Goal: Find specific page/section: Find specific page/section

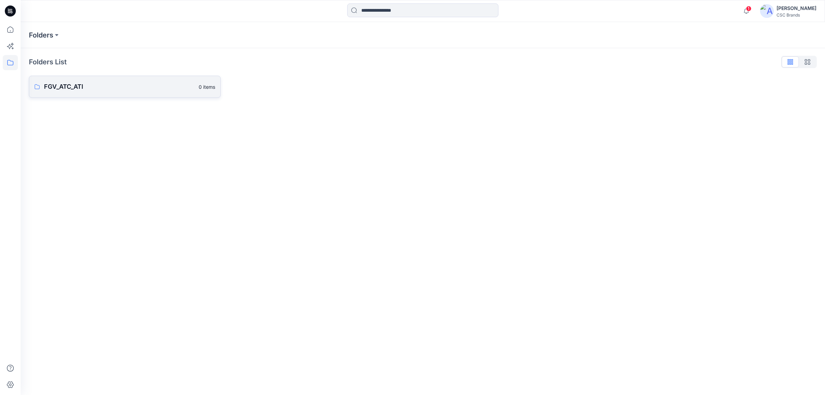
click at [133, 82] on p "FGV_ATC_ATI" at bounding box center [119, 87] width 151 height 10
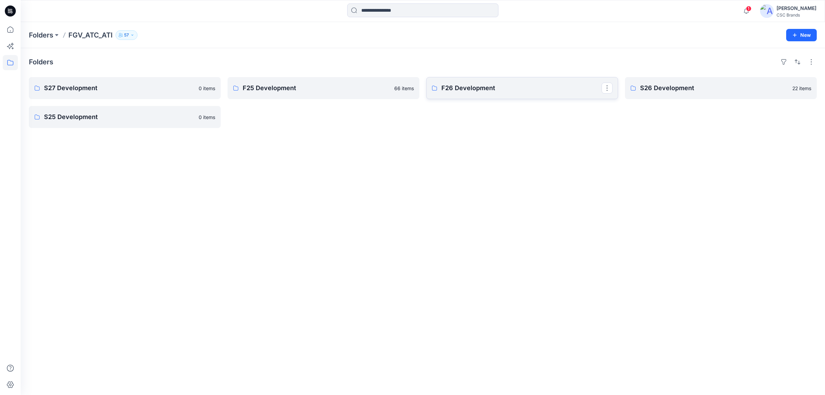
click at [474, 91] on p "F26 Development" at bounding box center [521, 88] width 160 height 10
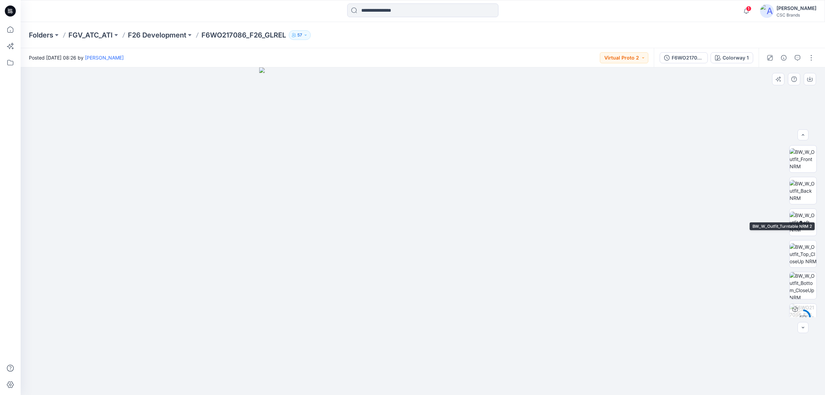
scroll to position [109, 0]
click at [806, 135] on button "button" at bounding box center [803, 134] width 11 height 11
drag, startPoint x: 458, startPoint y: 232, endPoint x: 382, endPoint y: 257, distance: 79.9
click at [798, 164] on img at bounding box center [803, 159] width 26 height 22
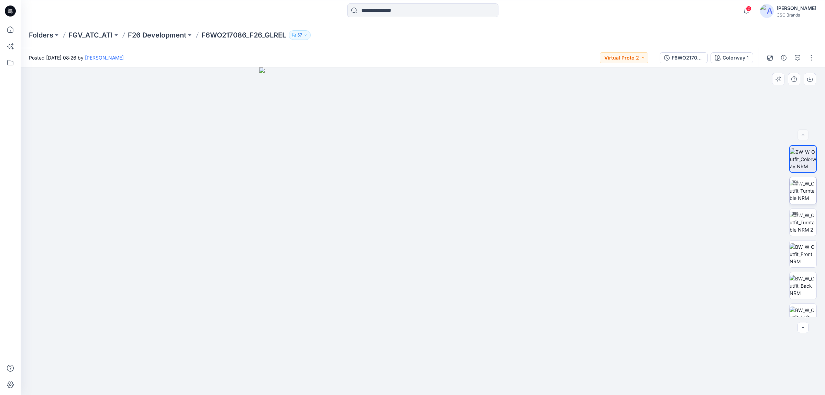
click at [800, 189] on img at bounding box center [803, 191] width 27 height 22
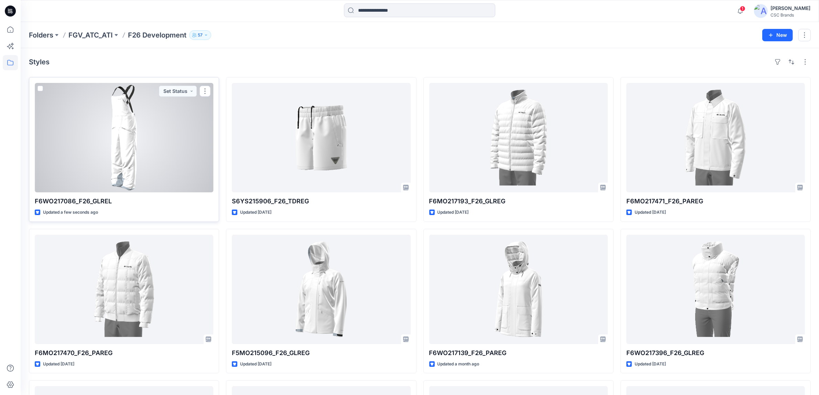
click at [134, 160] on div at bounding box center [124, 137] width 178 height 109
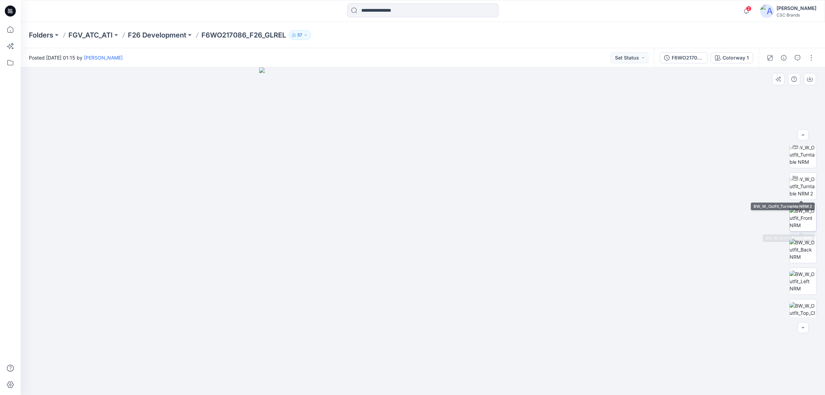
scroll to position [109, 0]
click at [249, 34] on p "F6WO217086_F26_GLREL" at bounding box center [243, 35] width 85 height 10
click at [630, 56] on button "Set Status" at bounding box center [630, 57] width 38 height 11
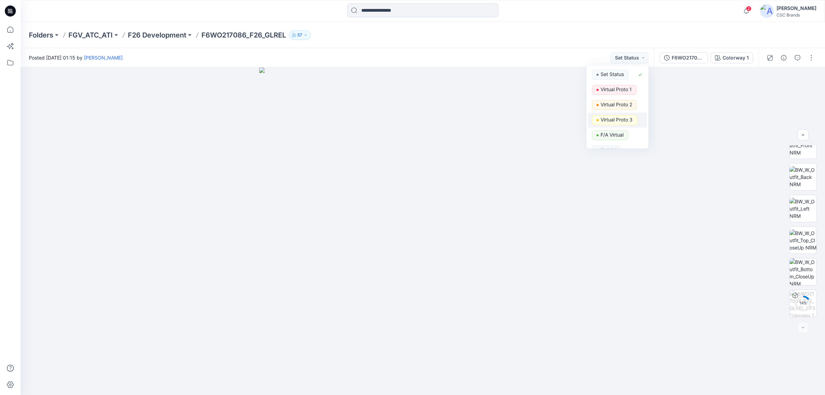
click at [625, 119] on p "Virtual Proto 3" at bounding box center [617, 119] width 32 height 9
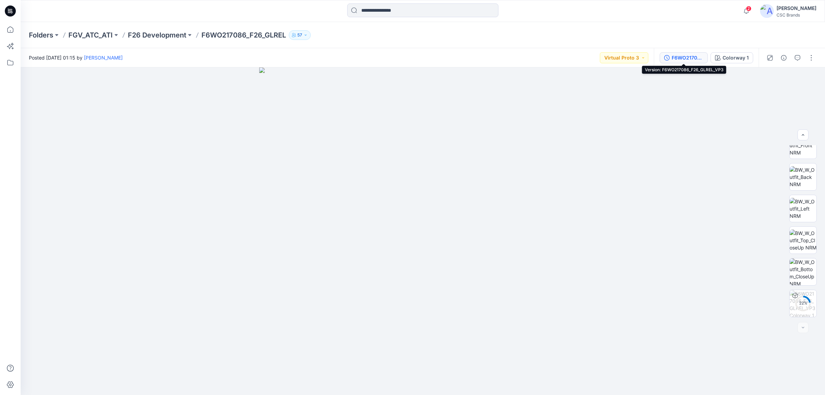
click at [676, 57] on div "F6WO217086_F26_GLREL_VP3" at bounding box center [688, 58] width 32 height 8
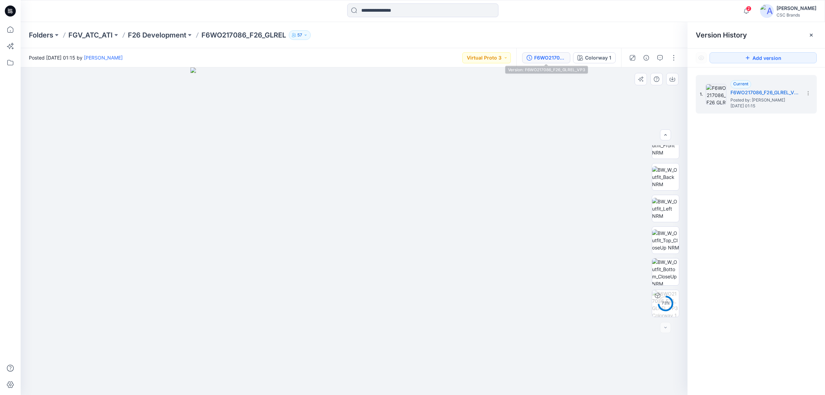
click at [484, 138] on img at bounding box center [354, 231] width 328 height 328
drag, startPoint x: 407, startPoint y: 225, endPoint x: 441, endPoint y: 227, distance: 33.8
click at [495, 145] on img at bounding box center [354, 231] width 328 height 328
click at [513, 229] on img at bounding box center [354, 231] width 328 height 328
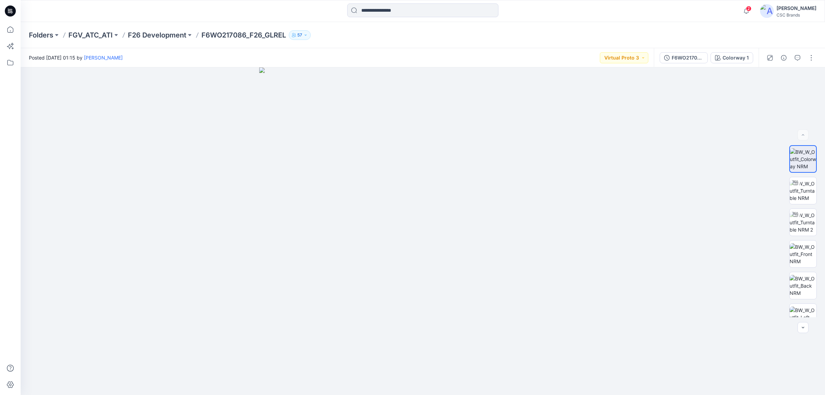
click at [670, 64] on div "F6WO217086_F26_GLREL_VP3 Colorway 1" at bounding box center [706, 57] width 105 height 19
click at [672, 59] on div "F6WO217086_F26_GLREL_VP3" at bounding box center [688, 58] width 32 height 8
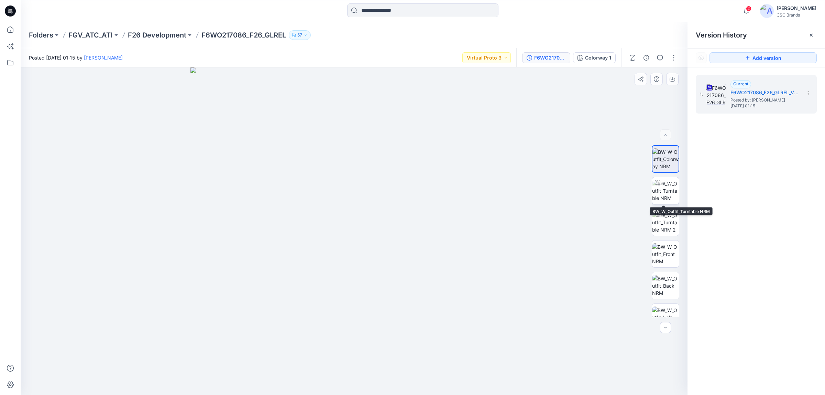
click at [670, 189] on img at bounding box center [665, 191] width 27 height 22
drag, startPoint x: 448, startPoint y: 377, endPoint x: 439, endPoint y: 363, distance: 15.9
click at [441, 364] on icon at bounding box center [355, 374] width 208 height 26
drag, startPoint x: 451, startPoint y: 224, endPoint x: 452, endPoint y: 234, distance: 10.4
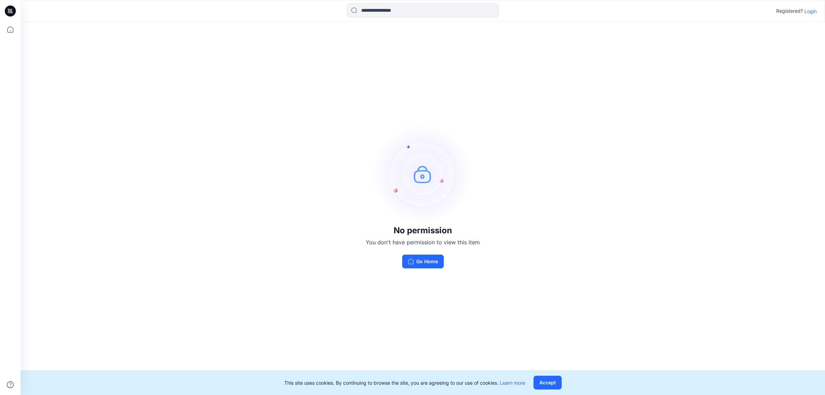
click at [776, 143] on div "No permission You don't have permission to view this item Go Home" at bounding box center [423, 195] width 805 height 347
click at [808, 13] on p "Login" at bounding box center [811, 11] width 12 height 7
click at [811, 12] on p "Login" at bounding box center [811, 11] width 12 height 7
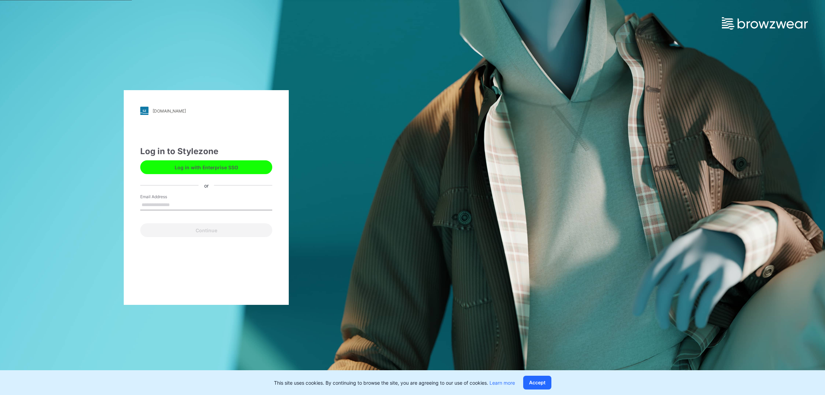
click at [194, 201] on input "Email Address" at bounding box center [206, 205] width 132 height 10
type input "**********"
click at [187, 234] on button "Continue" at bounding box center [206, 230] width 132 height 14
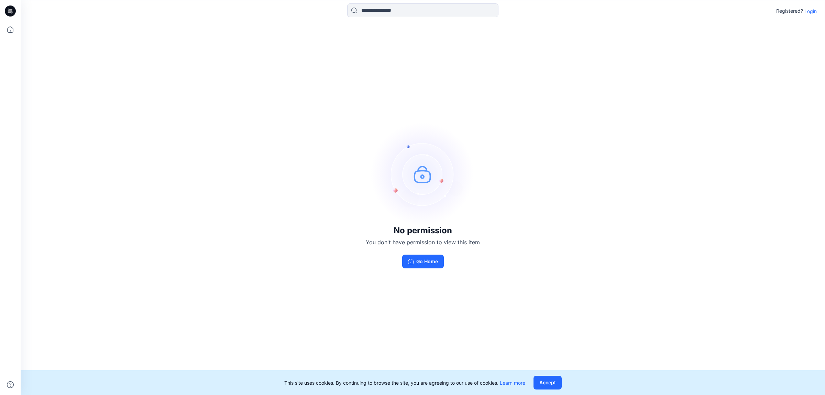
click at [417, 266] on button "Go Home" at bounding box center [423, 261] width 42 height 14
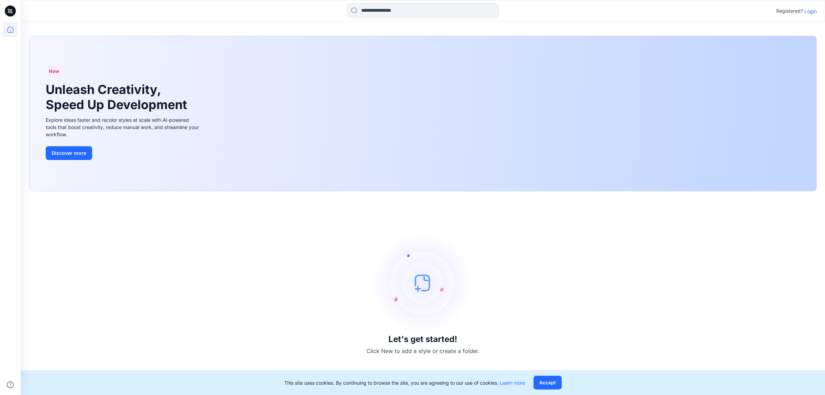
click at [810, 10] on p "Login" at bounding box center [811, 11] width 12 height 7
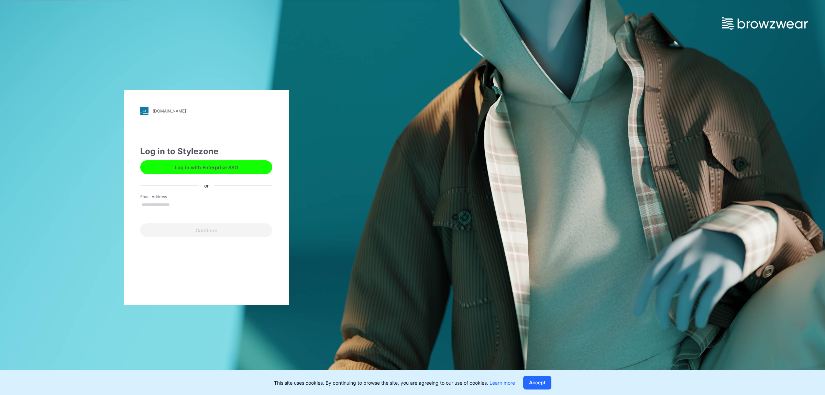
click at [173, 201] on input "Email Address" at bounding box center [206, 205] width 132 height 10
type input "**********"
click at [183, 228] on button "Continue" at bounding box center [206, 230] width 132 height 14
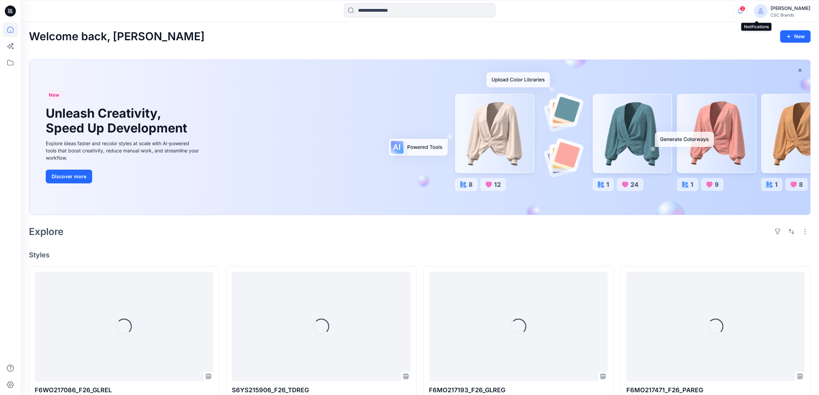
click at [746, 13] on icon "button" at bounding box center [739, 11] width 13 height 14
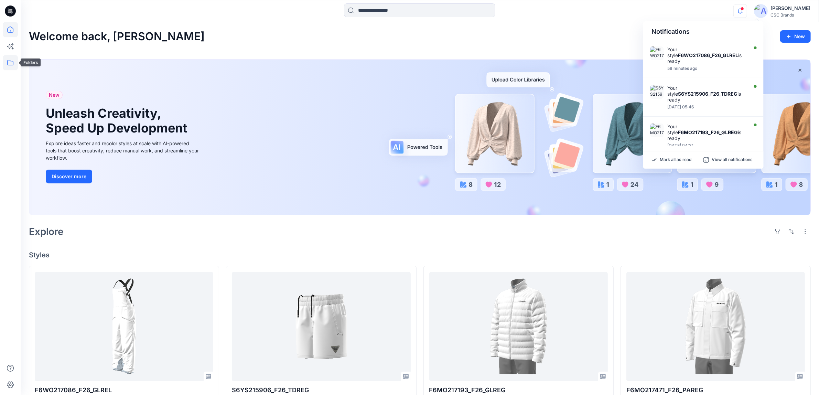
click at [5, 68] on icon at bounding box center [10, 62] width 15 height 15
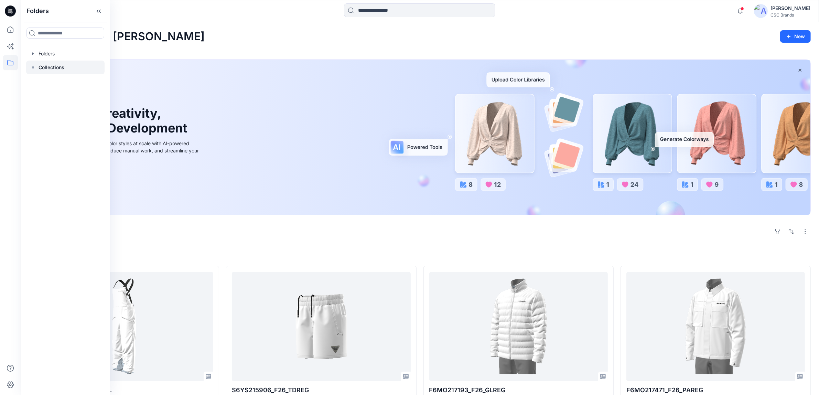
click at [52, 68] on p "Collections" at bounding box center [52, 67] width 26 height 8
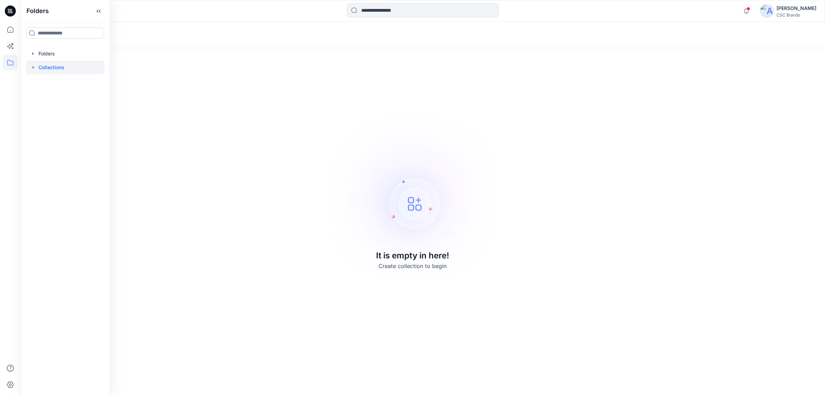
click at [250, 41] on div "Collections" at bounding box center [423, 35] width 805 height 26
click at [7, 62] on icon at bounding box center [10, 62] width 15 height 15
click at [51, 56] on div at bounding box center [65, 54] width 78 height 14
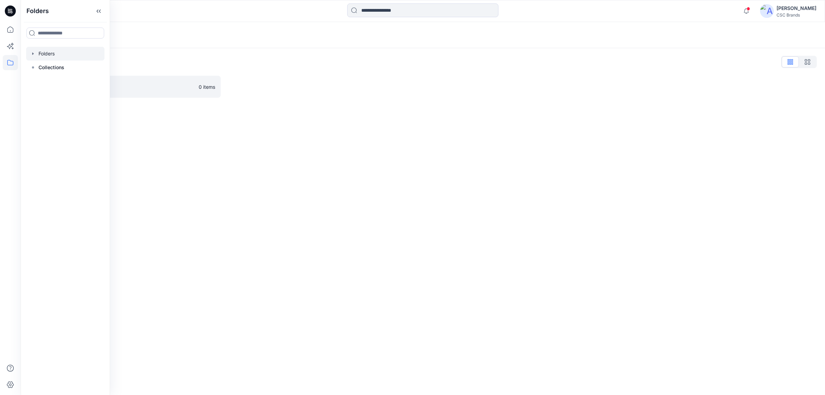
click at [238, 49] on div "Folders List FGV_ATC_ATI 0 items" at bounding box center [423, 77] width 805 height 58
click at [79, 85] on p "FGV_ATC_ATI" at bounding box center [119, 87] width 151 height 10
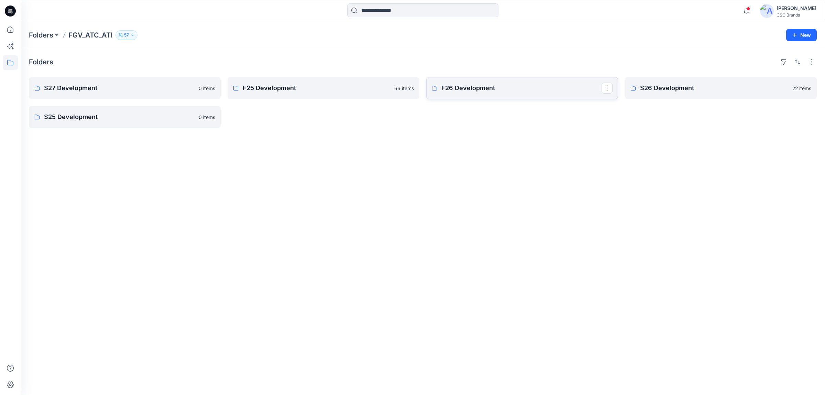
click at [461, 87] on p "F26 Development" at bounding box center [521, 88] width 160 height 10
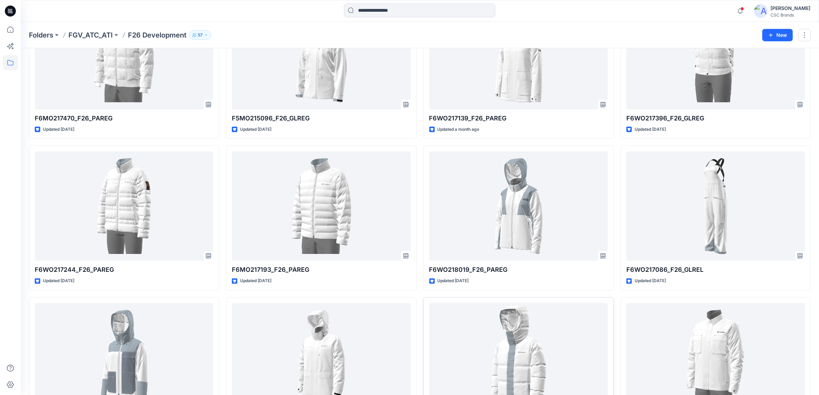
scroll to position [258, 0]
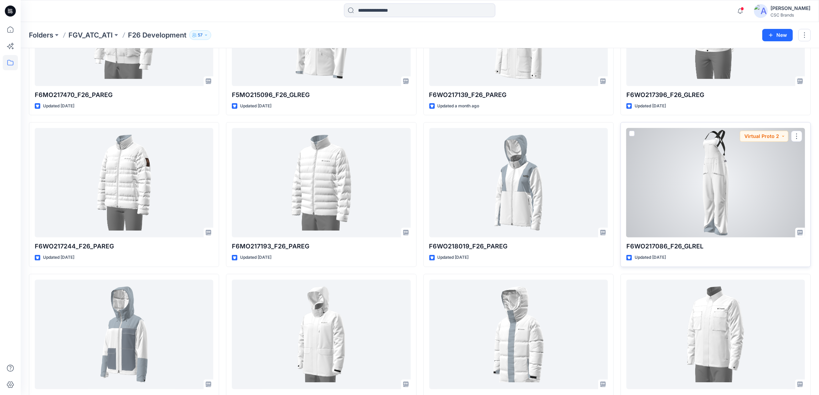
click at [685, 167] on div at bounding box center [715, 182] width 178 height 109
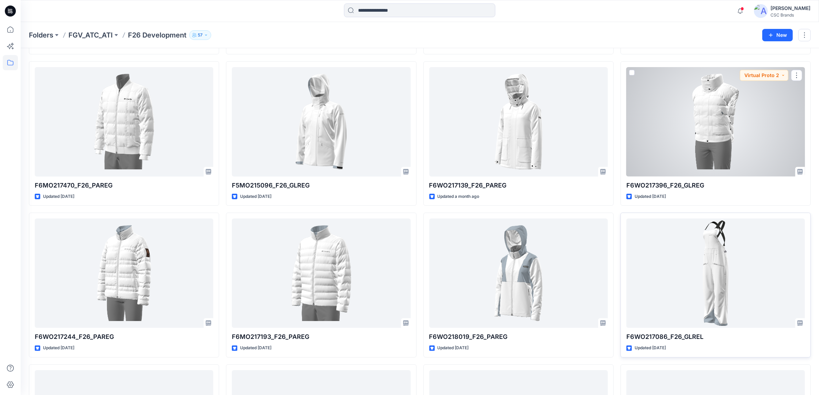
scroll to position [172, 0]
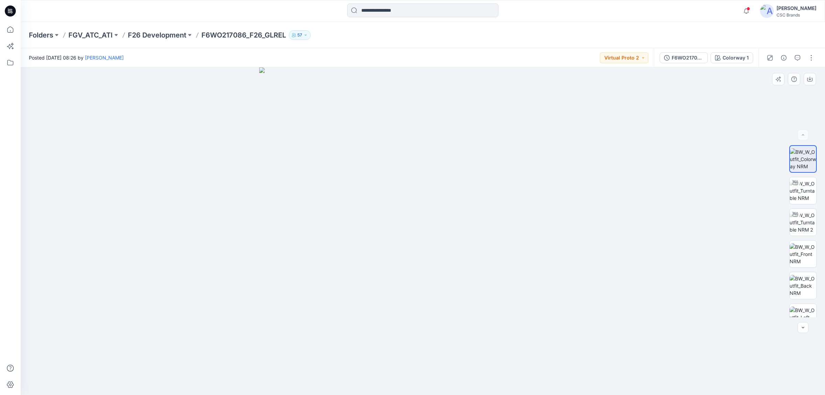
click at [152, 161] on div at bounding box center [423, 231] width 805 height 328
click at [171, 36] on p "F26 Development" at bounding box center [157, 35] width 58 height 10
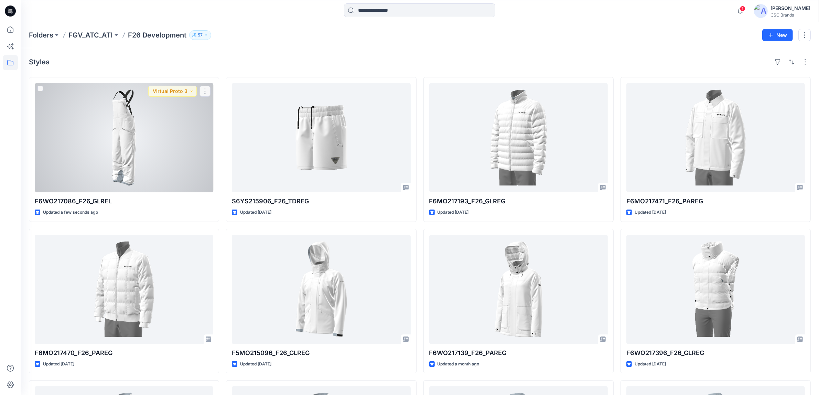
click at [172, 132] on div at bounding box center [124, 137] width 178 height 109
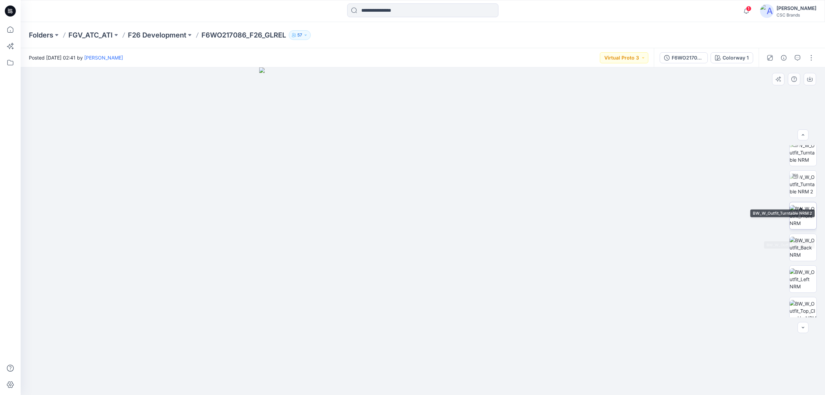
scroll to position [109, 0]
click at [33, 208] on div at bounding box center [423, 231] width 805 height 328
drag, startPoint x: 465, startPoint y: 270, endPoint x: 504, endPoint y: 268, distance: 39.2
click at [118, 358] on div at bounding box center [423, 231] width 805 height 328
drag, startPoint x: 138, startPoint y: 250, endPoint x: 148, endPoint y: 199, distance: 51.4
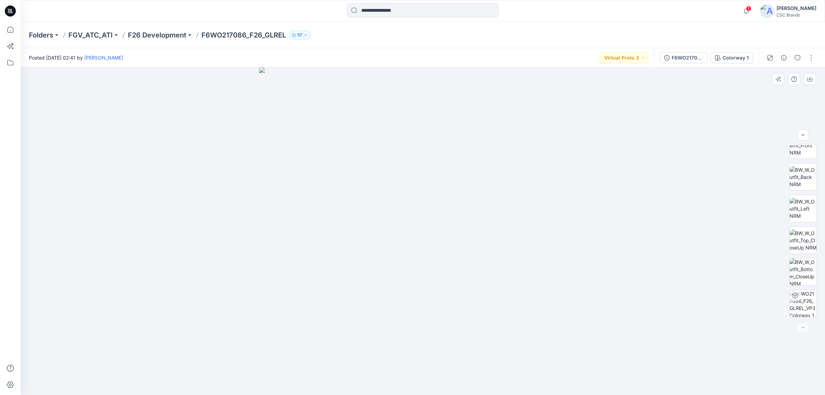
click at [138, 245] on div at bounding box center [423, 231] width 805 height 328
click at [246, 34] on p "F6WO217086_F26_GLREL" at bounding box center [243, 35] width 85 height 10
drag, startPoint x: 602, startPoint y: 178, endPoint x: 602, endPoint y: 171, distance: 6.9
click at [602, 178] on div at bounding box center [423, 231] width 805 height 328
